Goal: Task Accomplishment & Management: Complete application form

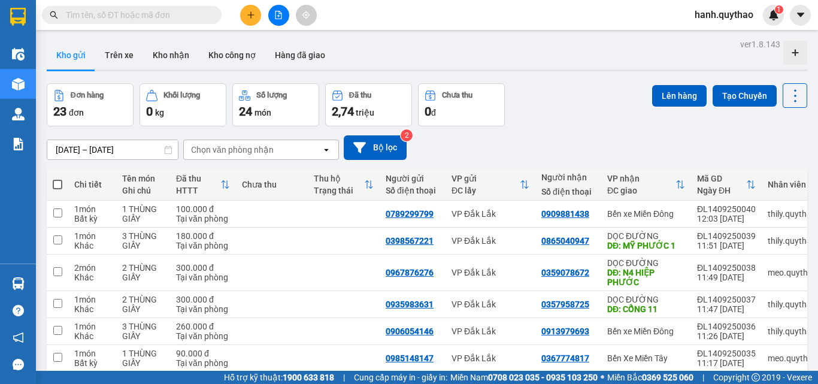
click at [251, 11] on icon "plus" at bounding box center [251, 15] width 8 height 8
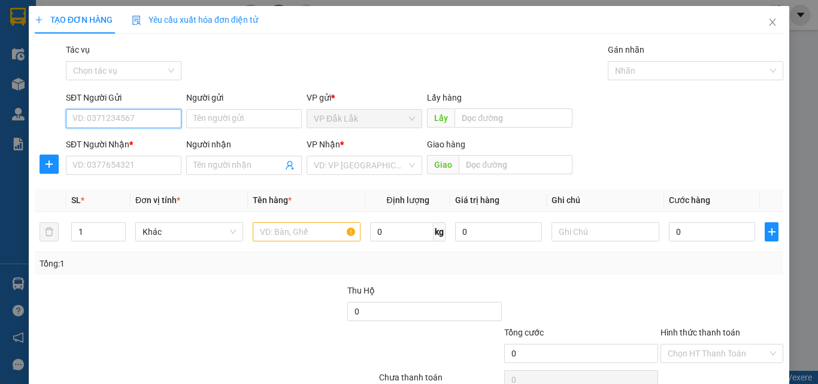
click at [120, 123] on input "SĐT Người Gửi" at bounding box center [124, 118] width 116 height 19
type input "0906522027"
click at [102, 140] on div "0906522027" at bounding box center [122, 142] width 100 height 13
type input "0977576726"
type input "HÓC MÔN"
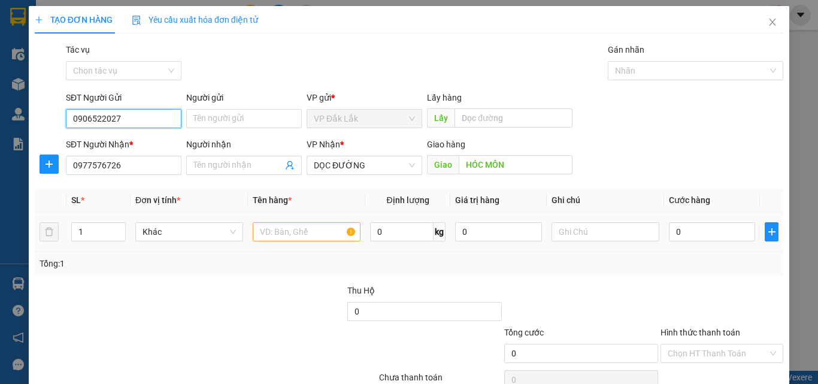
type input "0906522027"
click at [273, 234] on input "text" at bounding box center [307, 231] width 108 height 19
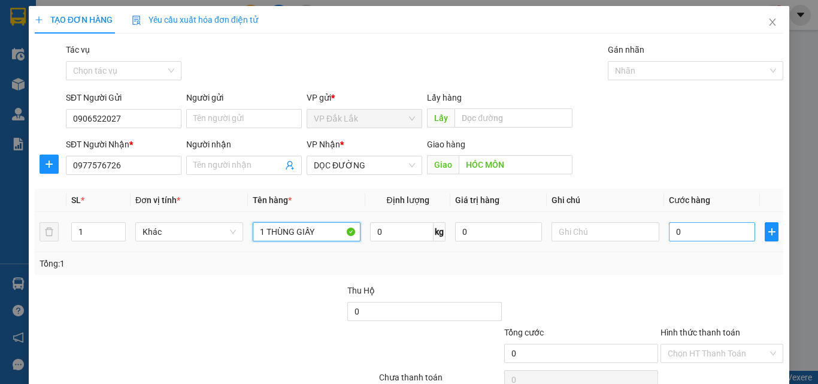
type input "1 THÙNG GIẤY"
click at [689, 229] on input "0" at bounding box center [712, 231] width 86 height 19
type input "9"
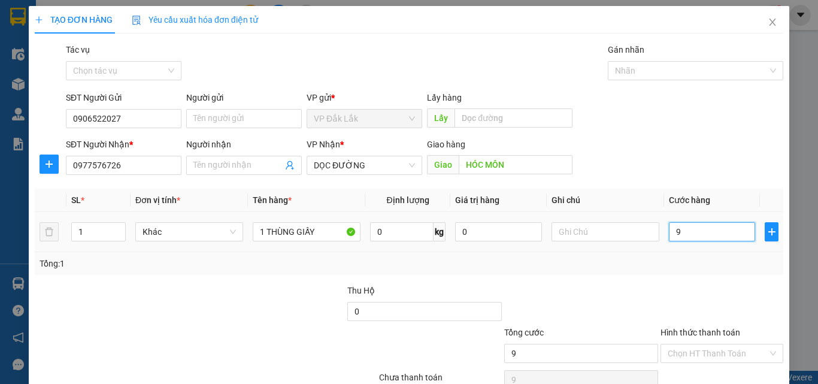
type input "90"
type input "900"
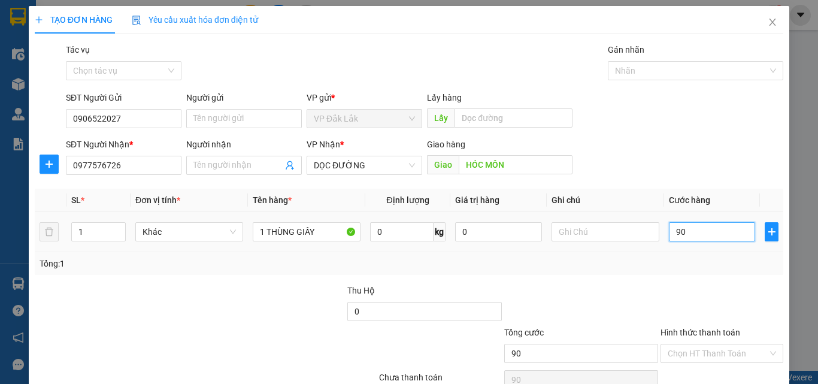
type input "900"
type input "9.000"
type input "90.000"
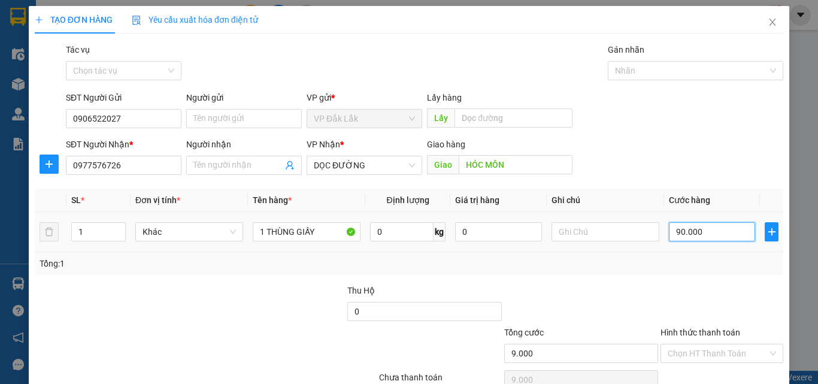
type input "90.000"
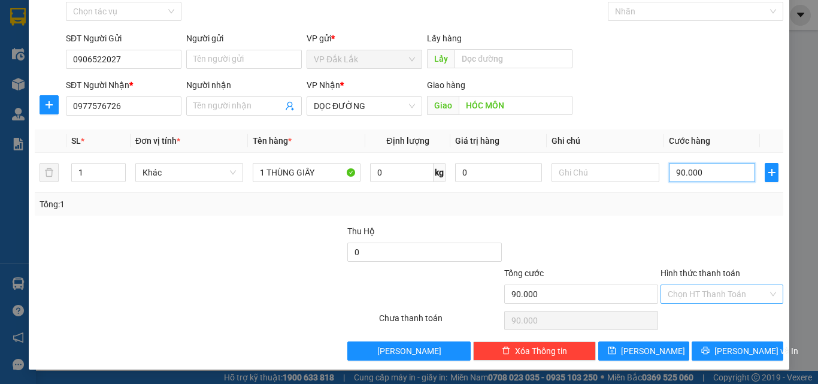
click at [764, 291] on div "Chọn HT Thanh Toán" at bounding box center [722, 294] width 123 height 19
type input "90.000"
click at [680, 211] on div "Tổng: 1" at bounding box center [409, 204] width 749 height 23
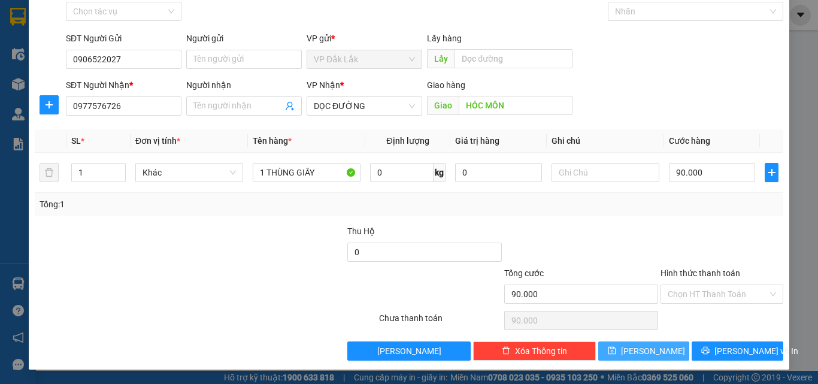
click at [639, 352] on span "[PERSON_NAME]" at bounding box center [653, 350] width 64 height 13
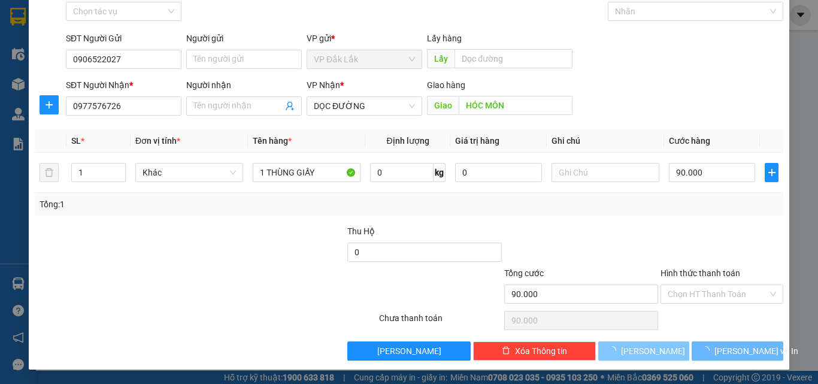
type input "0"
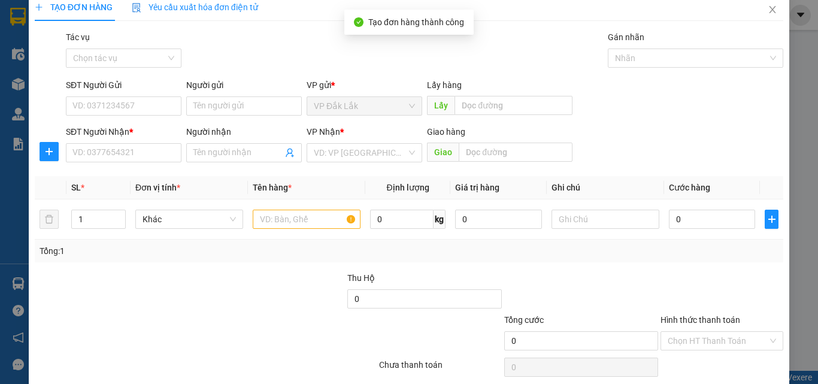
scroll to position [0, 0]
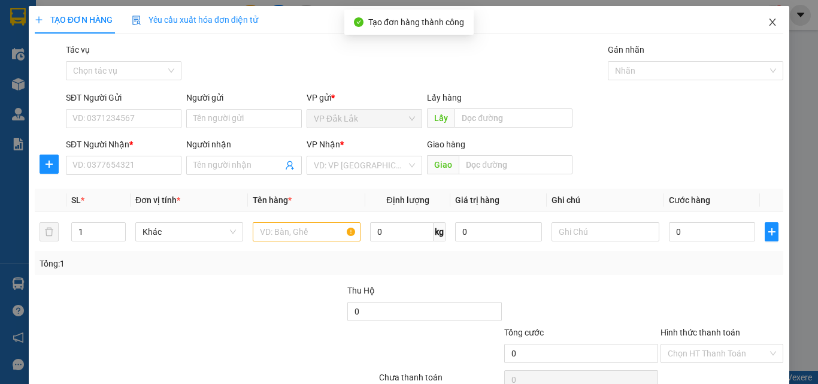
click at [770, 24] on icon "close" at bounding box center [773, 22] width 7 height 7
